Goal: Information Seeking & Learning: Learn about a topic

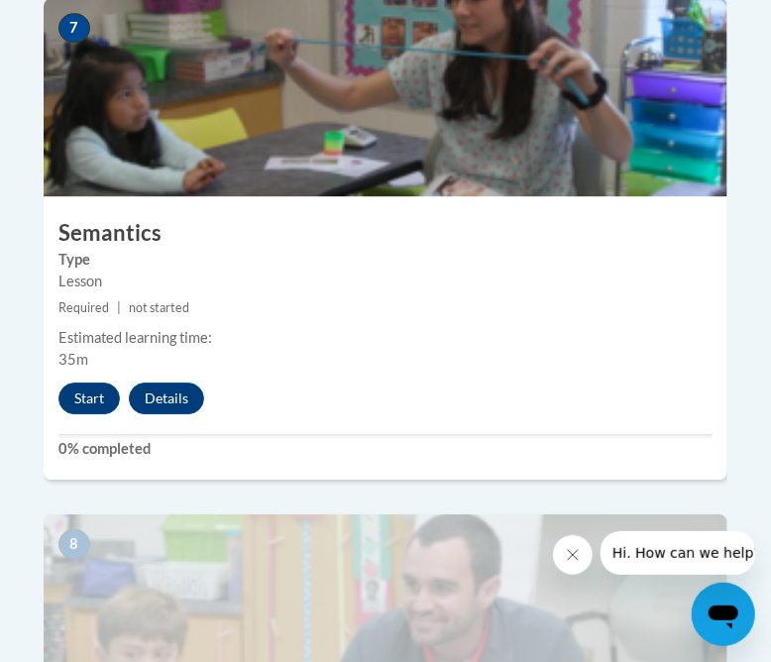
scroll to position [4210, 0]
